Goal: Check status

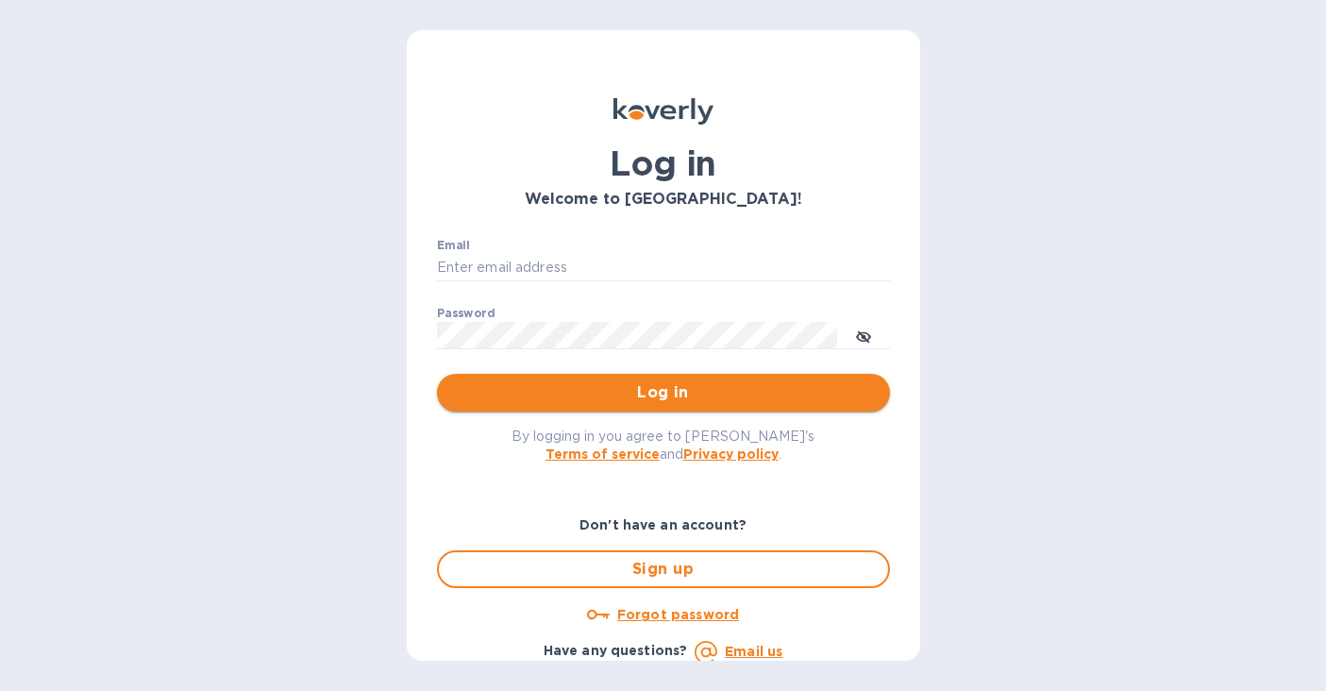
type input "[PERSON_NAME][EMAIL_ADDRESS][DOMAIN_NAME]"
click at [597, 393] on span "Log in" at bounding box center [663, 392] width 423 height 23
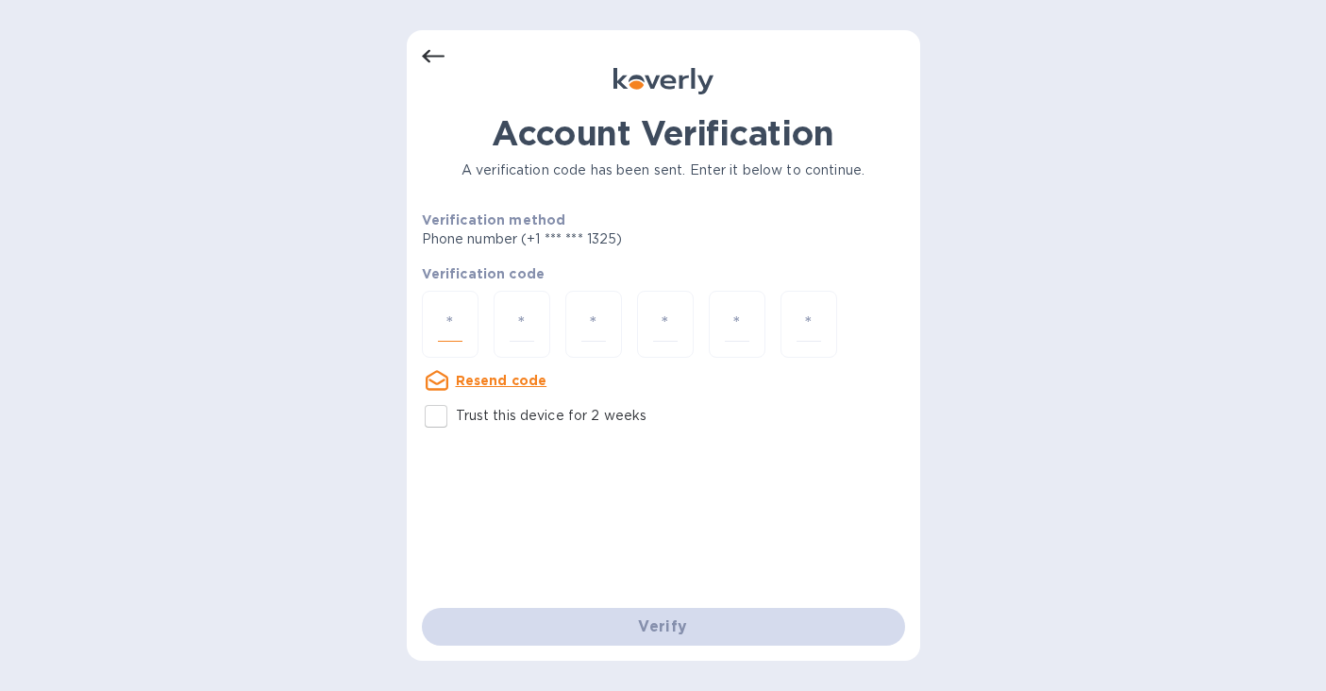
click at [459, 315] on input "number" at bounding box center [450, 324] width 25 height 35
type input "4"
type input "8"
type input "1"
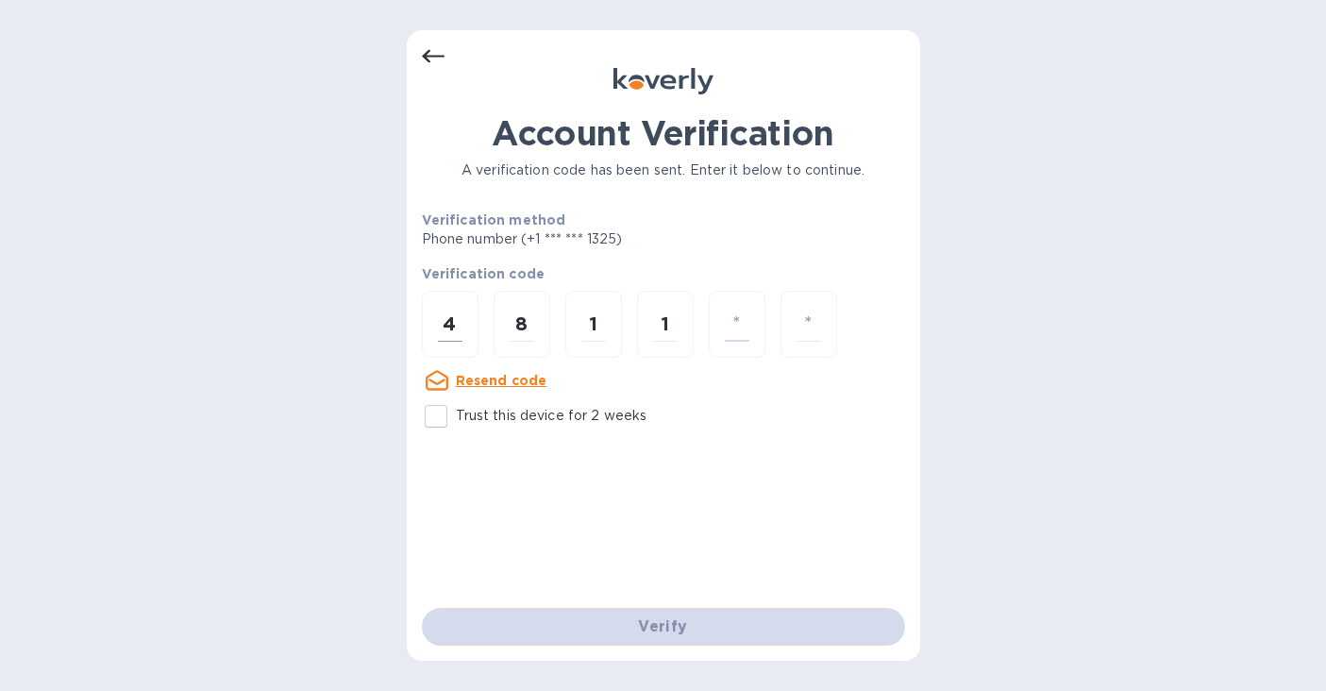
type input "6"
type input "3"
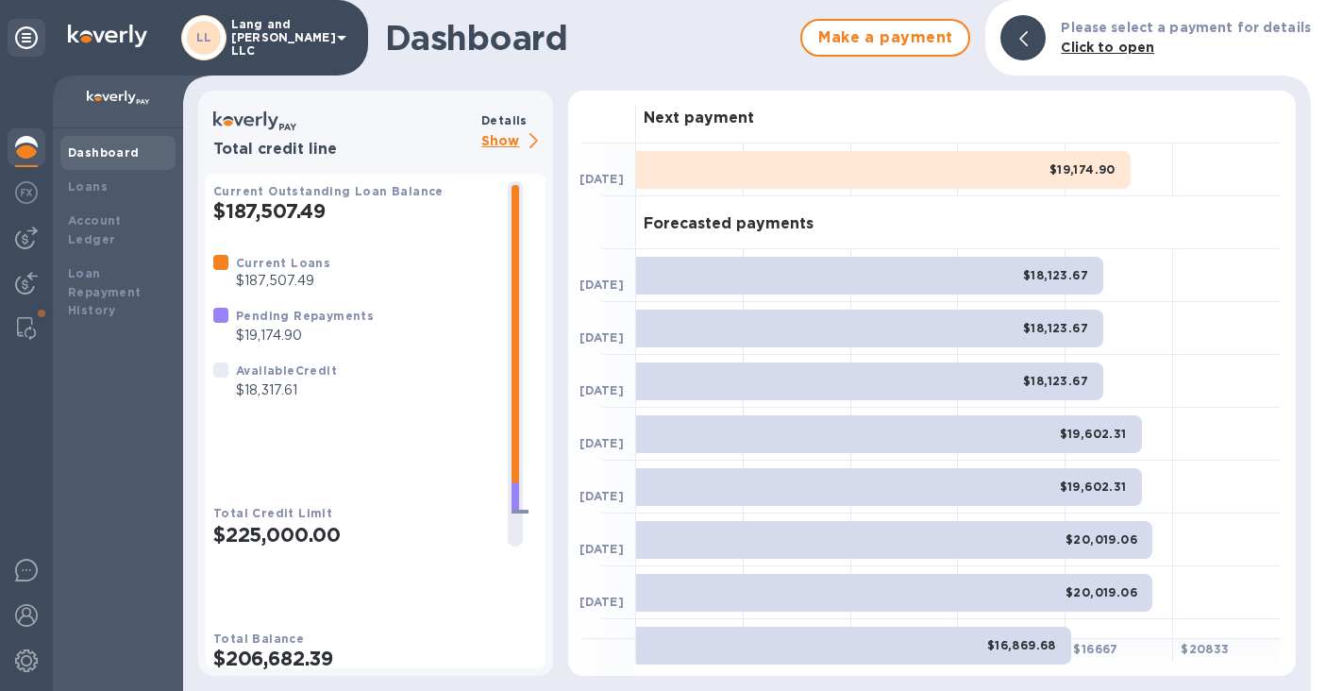
click at [27, 153] on img at bounding box center [26, 147] width 23 height 23
click at [88, 181] on b "Loans" at bounding box center [88, 186] width 40 height 14
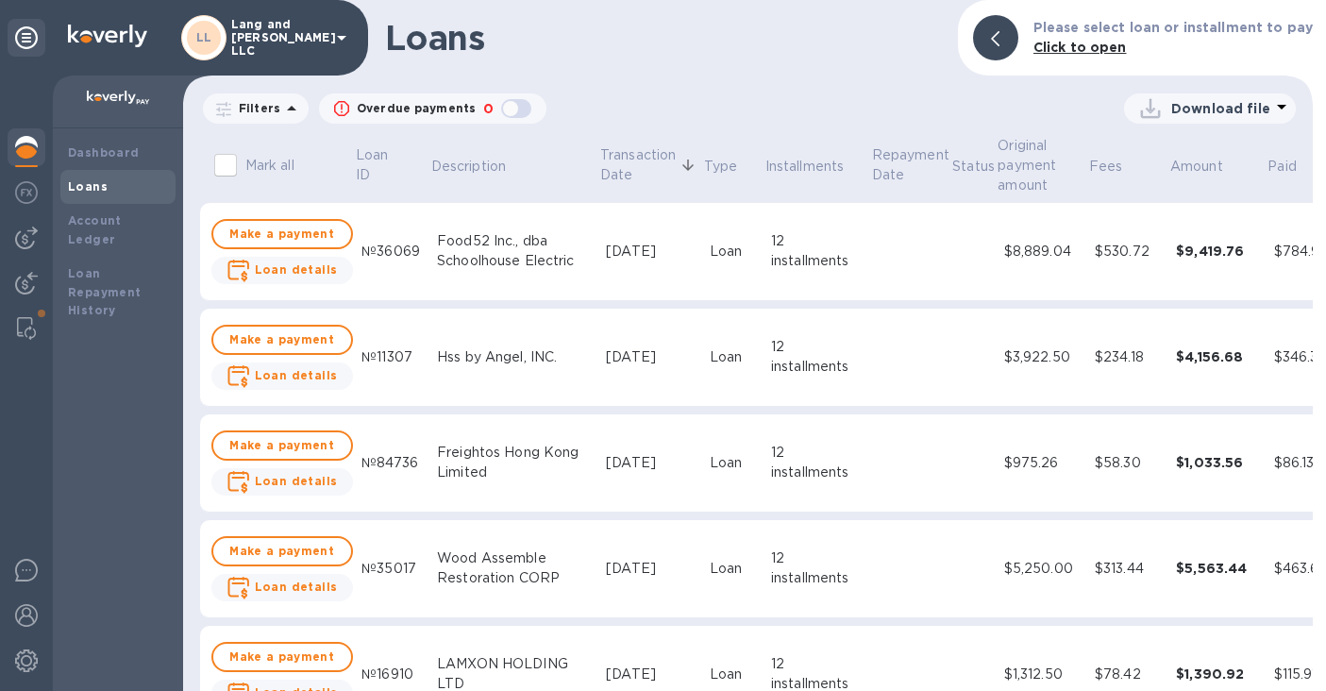
click at [30, 146] on img at bounding box center [26, 147] width 23 height 23
